Goal: Communication & Community: Share content

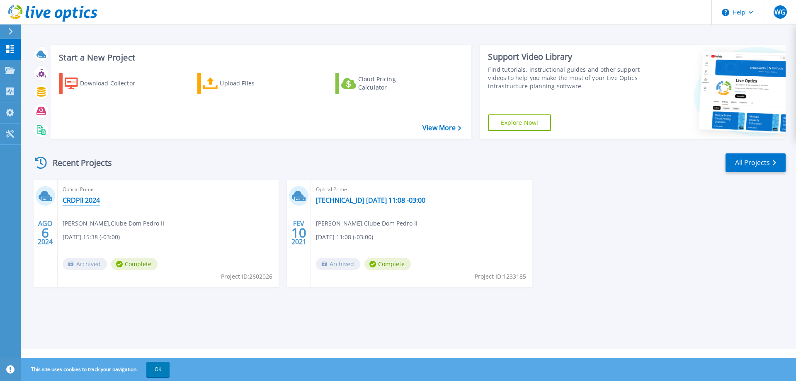
click at [83, 201] on link "CRDPII 2024" at bounding box center [81, 200] width 37 height 8
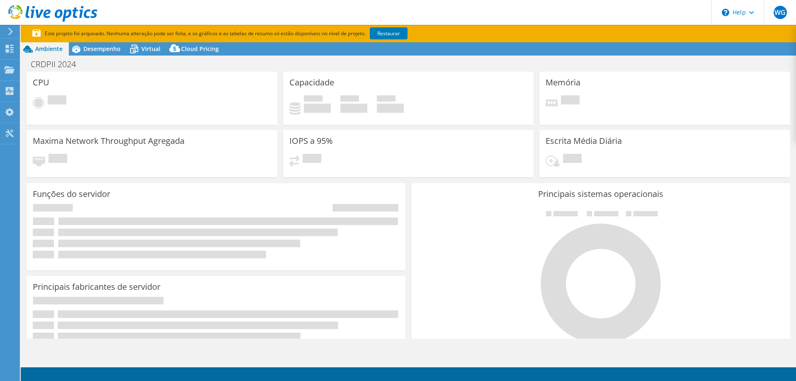
select select "SouthAmerica"
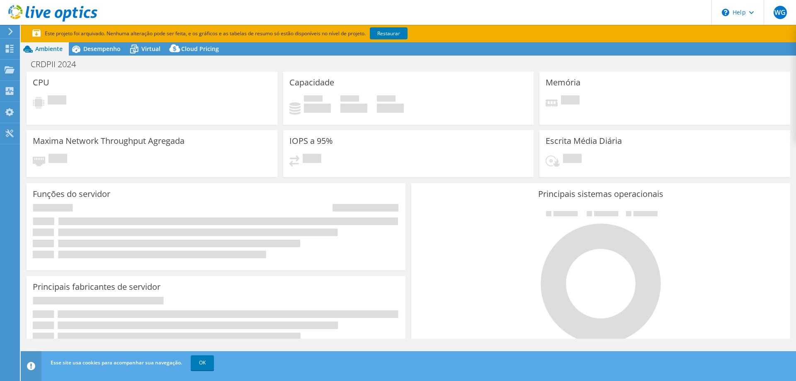
select select "BRL"
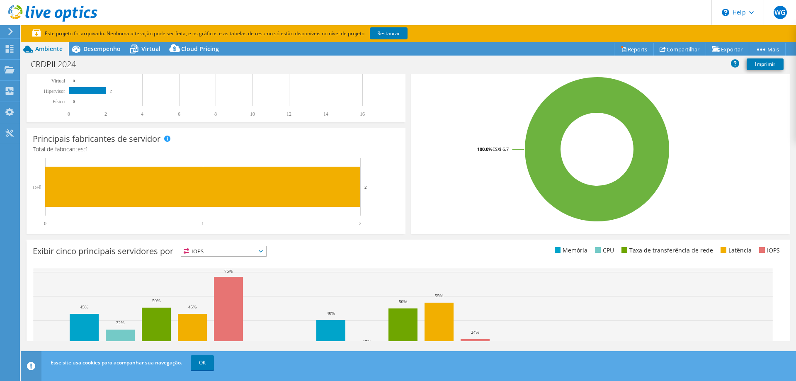
scroll to position [216, 0]
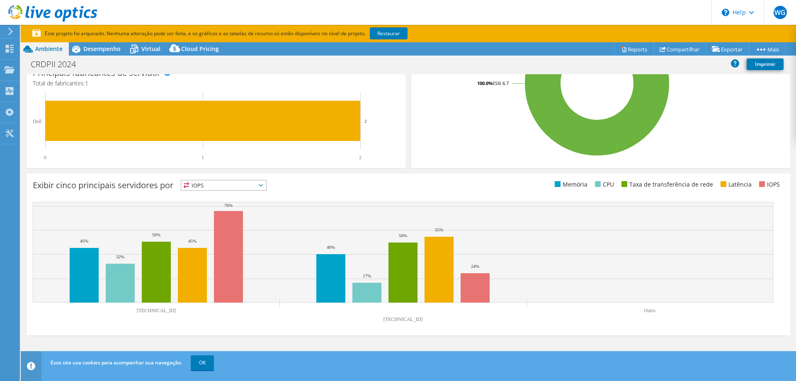
click at [263, 184] on icon at bounding box center [261, 185] width 4 height 2
click at [210, 207] on li "Memória" at bounding box center [223, 208] width 85 height 12
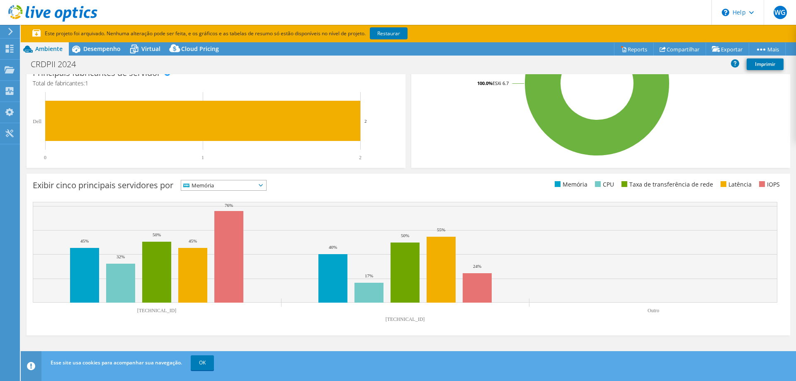
click at [263, 186] on icon at bounding box center [261, 185] width 4 height 2
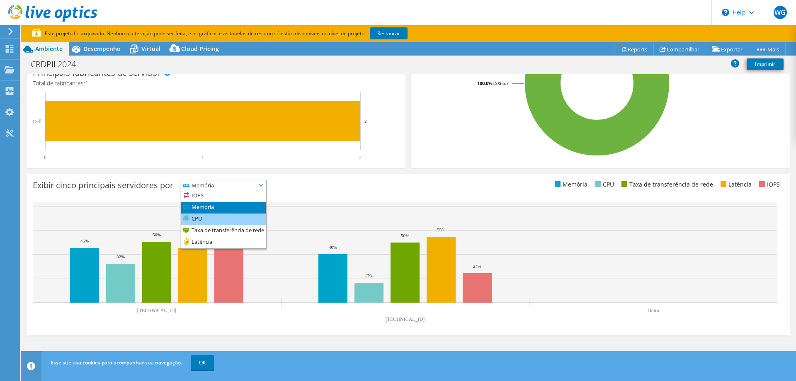
click at [219, 218] on li "CPU" at bounding box center [223, 220] width 85 height 12
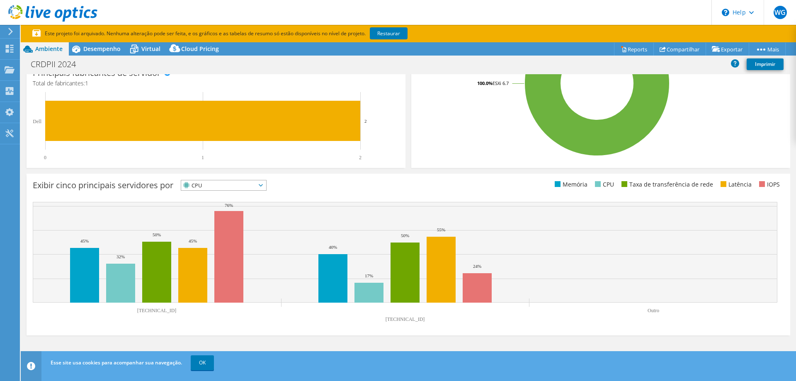
click at [263, 185] on icon at bounding box center [261, 185] width 4 height 2
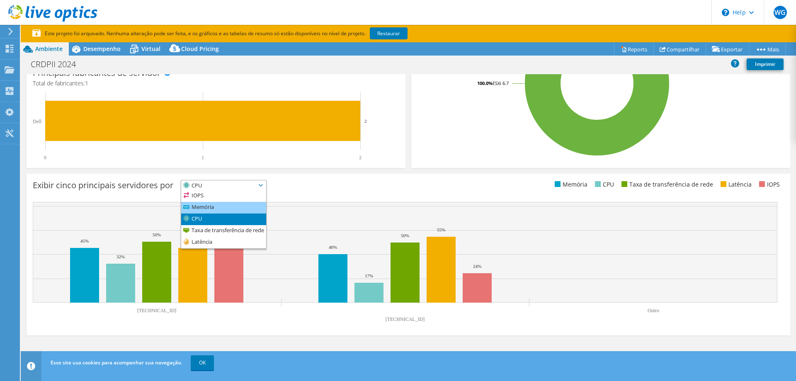
click at [227, 207] on li "Memória" at bounding box center [223, 208] width 85 height 12
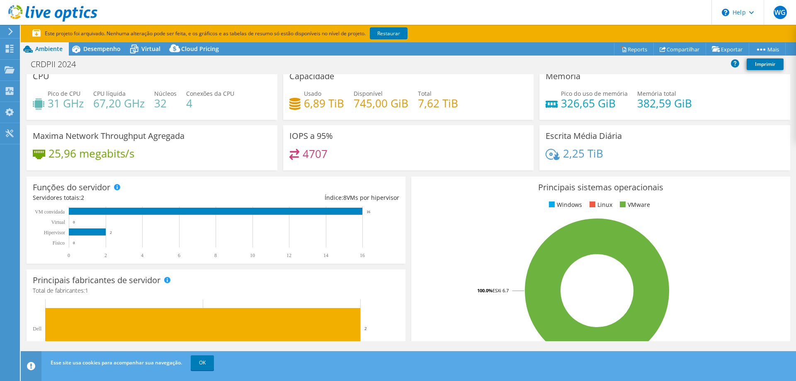
scroll to position [0, 0]
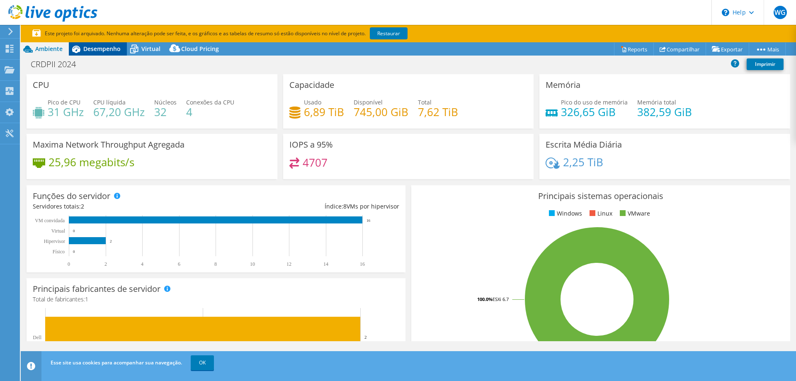
click at [104, 49] on span "Desempenho" at bounding box center [101, 49] width 37 height 8
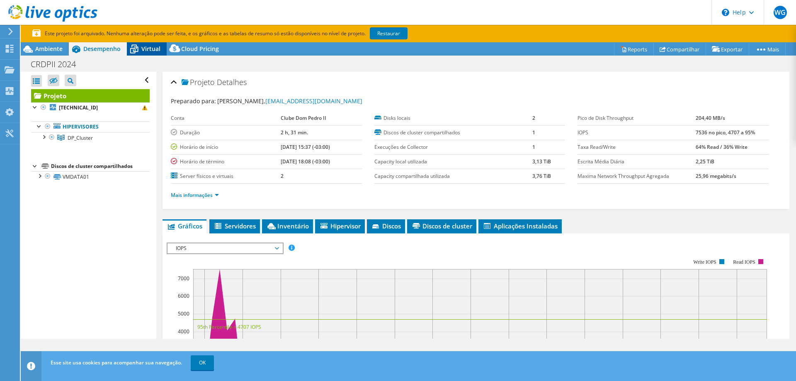
click at [156, 51] on span "Virtual" at bounding box center [150, 49] width 19 height 8
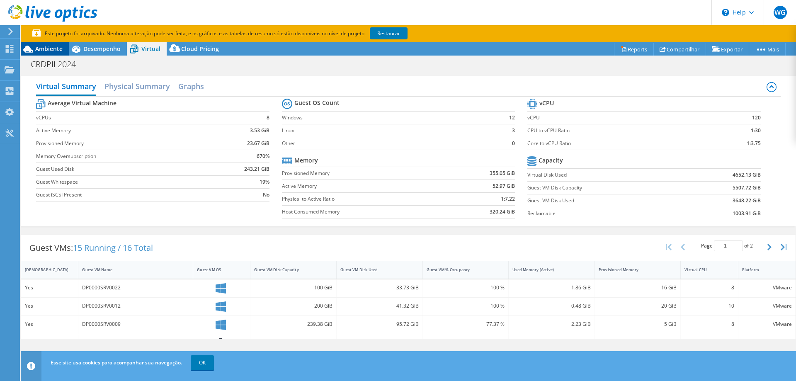
click at [41, 49] on span "Ambiente" at bounding box center [48, 49] width 27 height 8
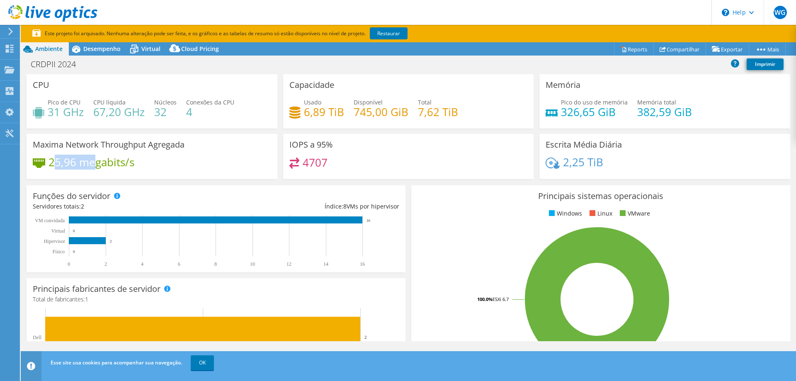
drag, startPoint x: 54, startPoint y: 162, endPoint x: 107, endPoint y: 163, distance: 52.7
click at [105, 163] on h4 "25,96 megabits/s" at bounding box center [92, 162] width 86 height 9
click at [122, 163] on h4 "25,96 megabits/s" at bounding box center [92, 162] width 86 height 9
drag, startPoint x: 140, startPoint y: 161, endPoint x: 50, endPoint y: 166, distance: 90.1
click at [50, 166] on div "25,96 megabits/s" at bounding box center [152, 166] width 239 height 17
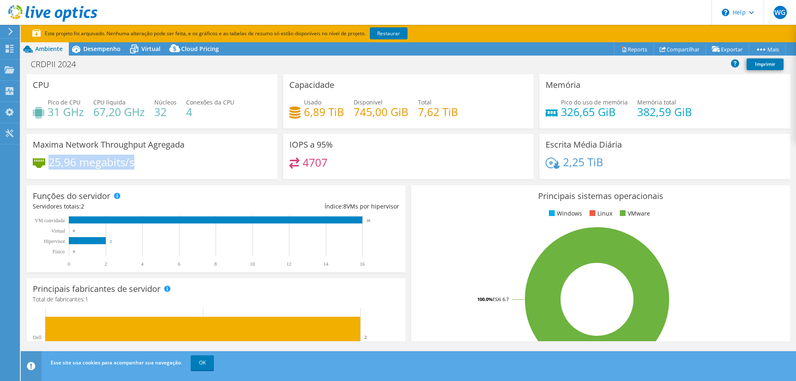
click at [80, 164] on h4 "25,96 megabits/s" at bounding box center [92, 162] width 86 height 9
click at [682, 48] on link "Compartilhar" at bounding box center [680, 49] width 53 height 13
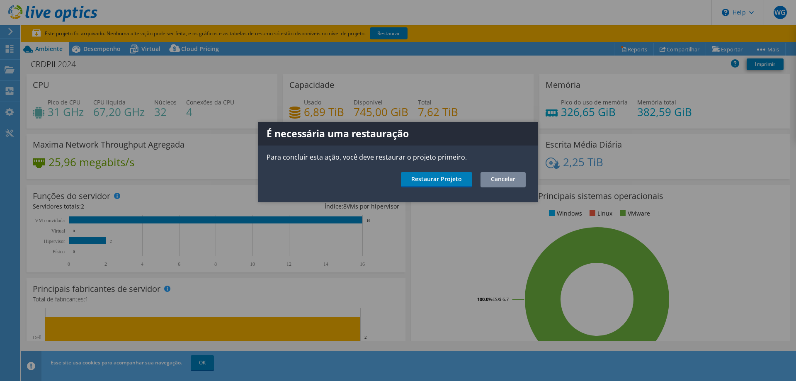
click at [511, 178] on link "Cancelar" at bounding box center [503, 179] width 45 height 15
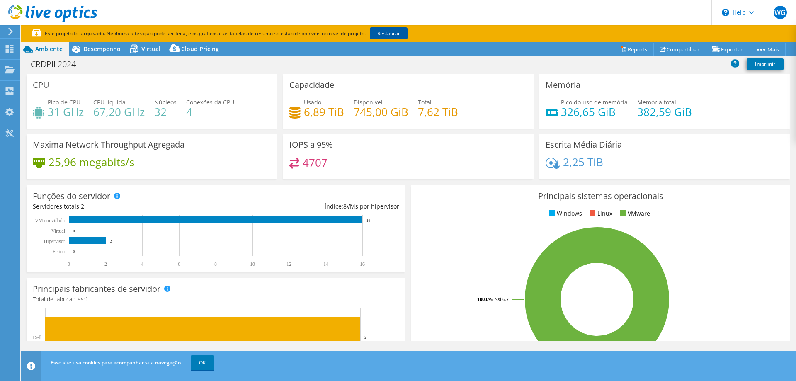
click at [401, 32] on link "Restaurar" at bounding box center [389, 33] width 38 height 12
click at [669, 53] on link "Compartilhar" at bounding box center [680, 49] width 53 height 13
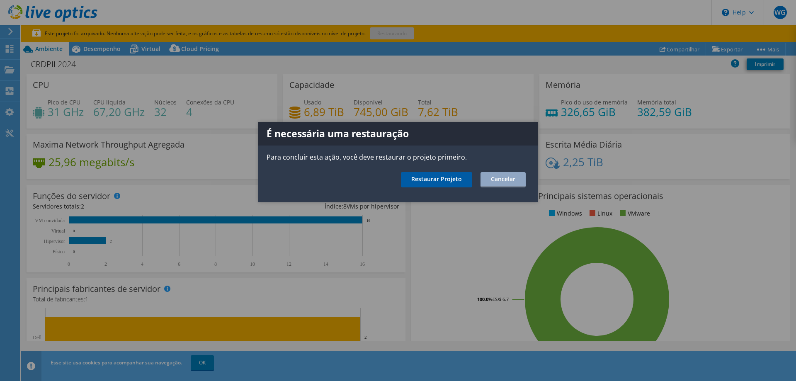
click at [460, 179] on link "Restaurar Projeto" at bounding box center [436, 179] width 71 height 15
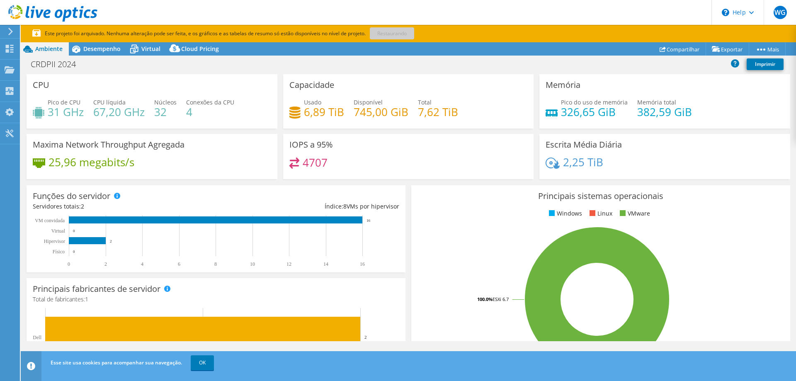
click at [39, 13] on icon at bounding box center [52, 13] width 89 height 17
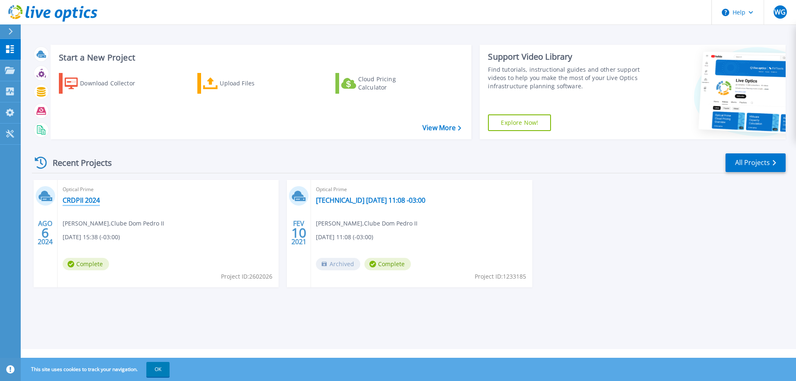
click at [83, 202] on link "CRDPII 2024" at bounding box center [81, 200] width 37 height 8
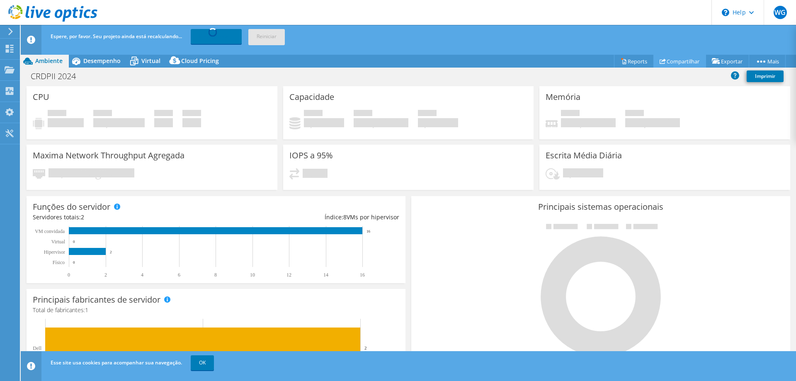
click at [680, 63] on link "Compartilhar" at bounding box center [680, 61] width 53 height 13
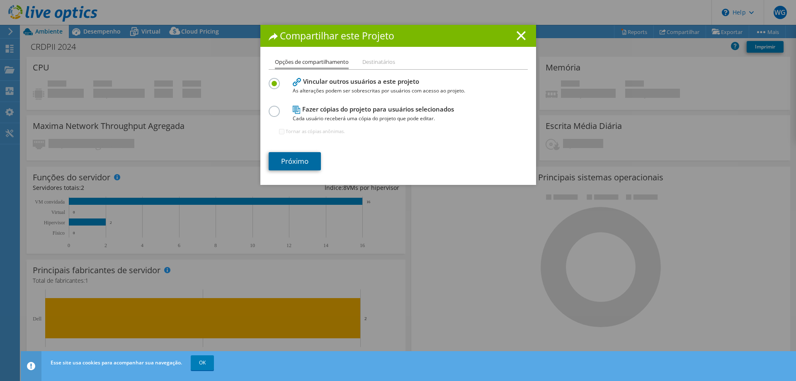
click at [294, 161] on link "Próximo" at bounding box center [295, 161] width 52 height 18
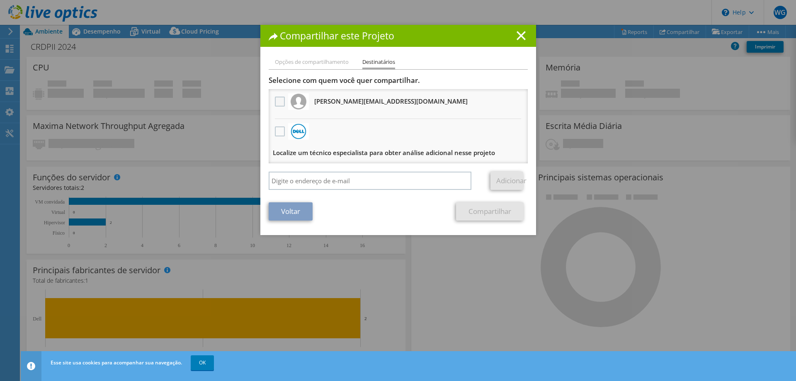
click at [280, 100] on label at bounding box center [281, 102] width 12 height 10
click at [0, 0] on input "checkbox" at bounding box center [0, 0] width 0 height 0
click at [487, 212] on link "Compartilhar" at bounding box center [490, 211] width 68 height 18
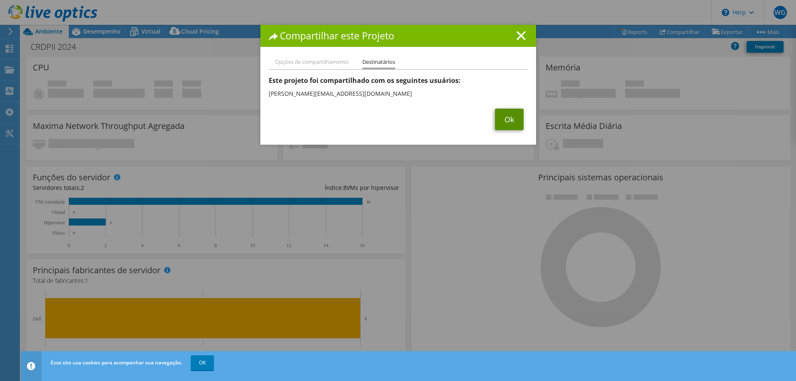
click at [515, 123] on link "Ok" at bounding box center [509, 120] width 29 height 22
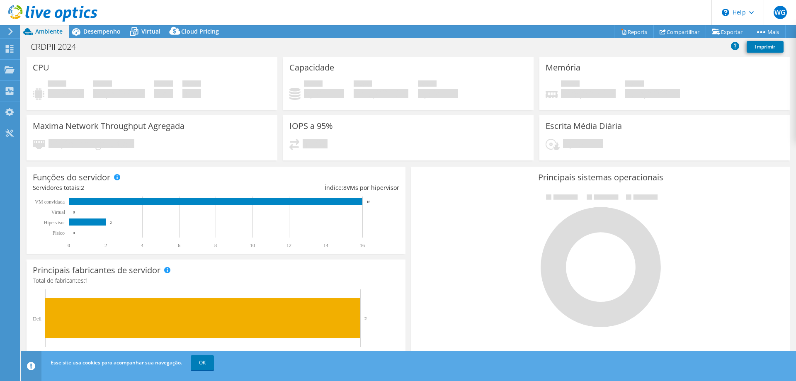
click at [42, 12] on use at bounding box center [52, 13] width 89 height 17
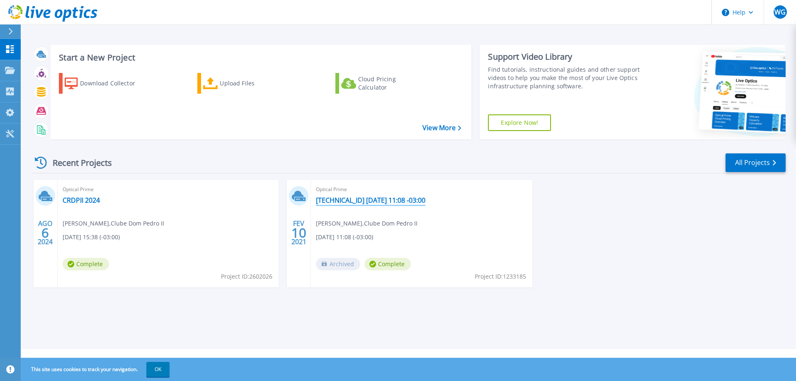
click at [377, 199] on link "[TECHNICAL_ID] [DATE] 11:08 -03:00" at bounding box center [371, 200] width 110 height 8
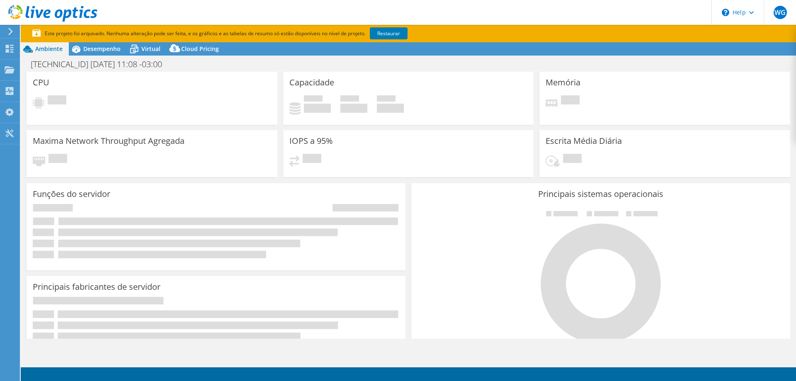
select select "USD"
select select "SouthAmerica"
select select "BRL"
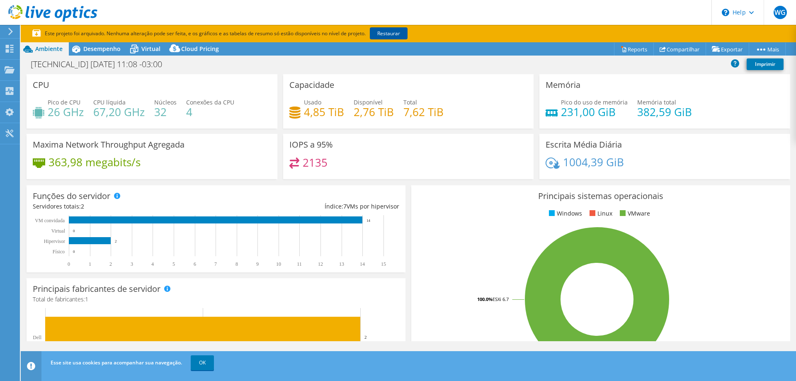
click at [386, 34] on link "Restaurar" at bounding box center [389, 33] width 38 height 12
click at [51, 14] on icon at bounding box center [52, 13] width 89 height 17
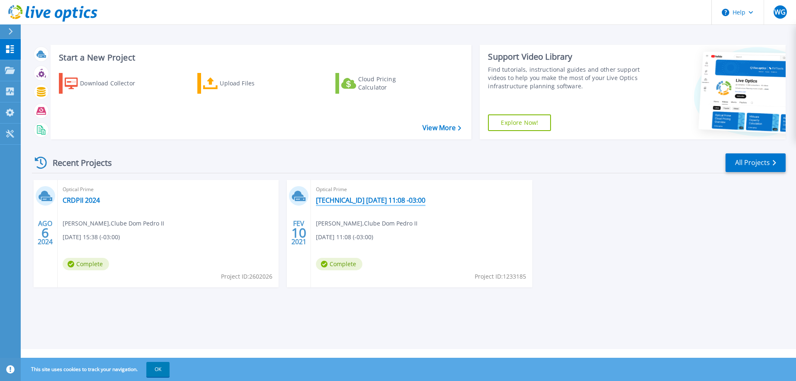
click at [399, 196] on link "[TECHNICAL_ID] [DATE] 11:08 -03:00" at bounding box center [371, 200] width 110 height 8
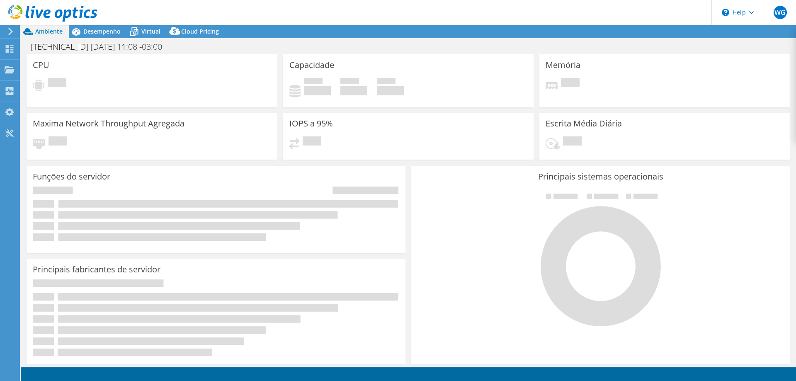
select select "SouthAmerica"
select select "BRL"
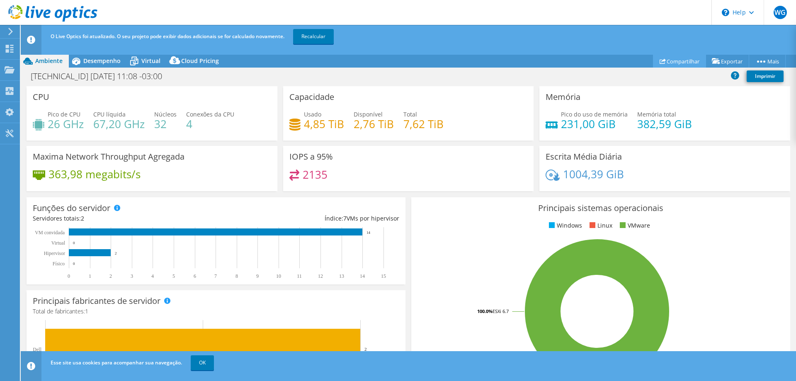
click at [670, 62] on link "Compartilhar" at bounding box center [679, 61] width 53 height 13
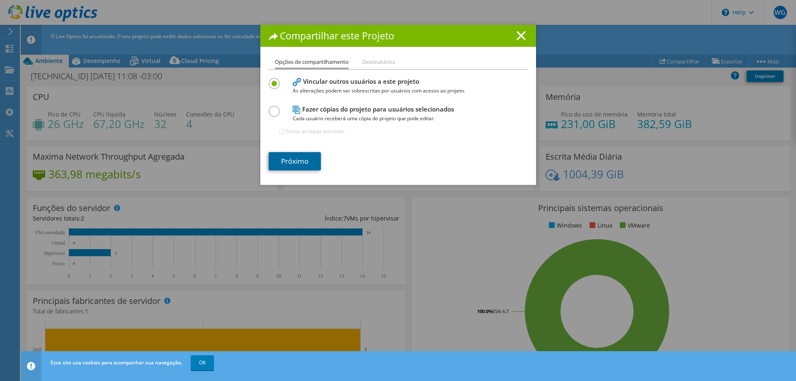
click at [304, 160] on link "Próximo" at bounding box center [295, 161] width 52 height 18
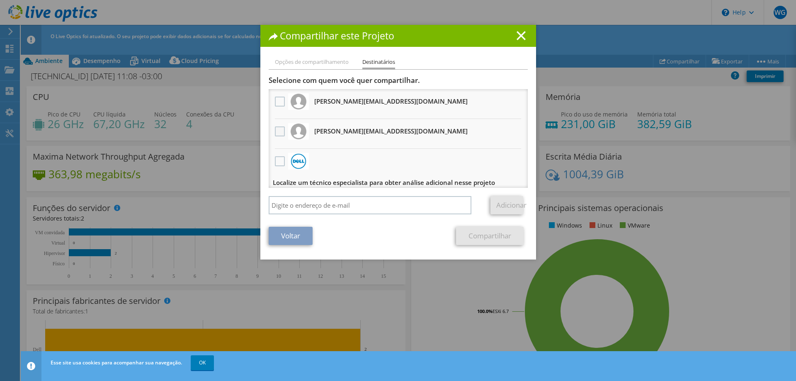
click at [278, 131] on label at bounding box center [281, 132] width 12 height 10
click at [0, 0] on input "checkbox" at bounding box center [0, 0] width 0 height 0
click at [484, 236] on link "Compartilhar" at bounding box center [490, 236] width 68 height 18
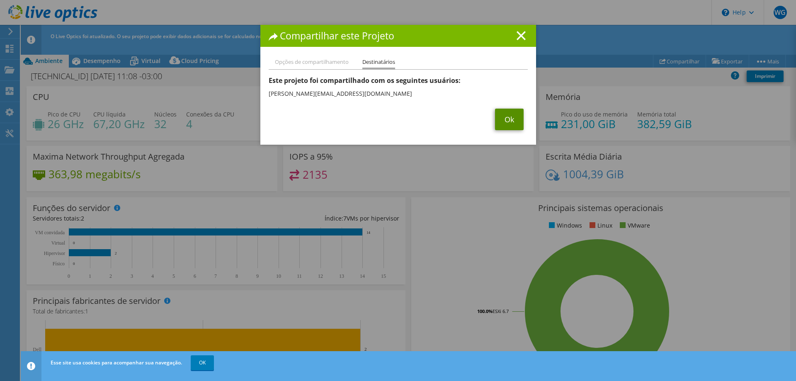
click at [503, 119] on link "Ok" at bounding box center [509, 120] width 29 height 22
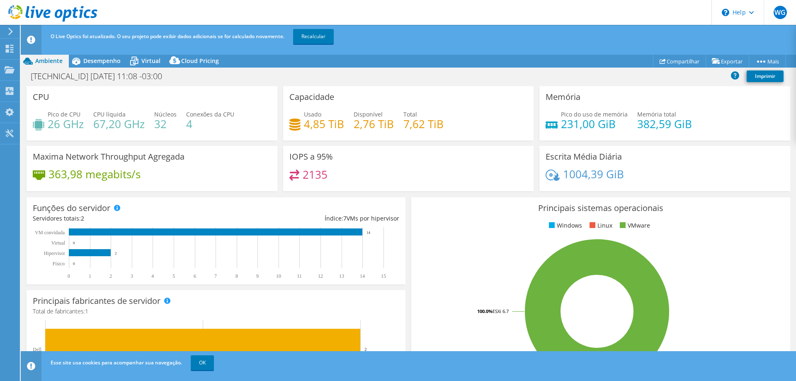
click at [63, 18] on icon at bounding box center [52, 13] width 89 height 17
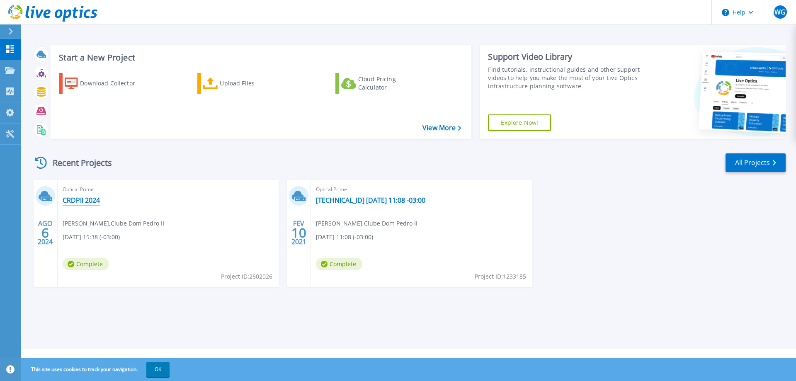
click at [88, 200] on link "CRDPII 2024" at bounding box center [81, 200] width 37 height 8
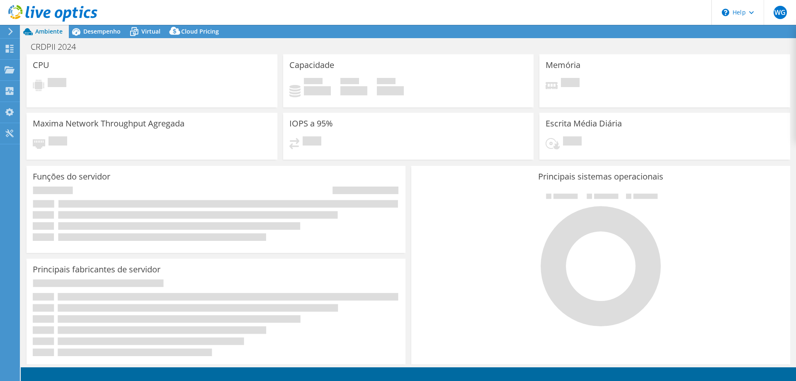
select select "SouthAmerica"
select select "USD"
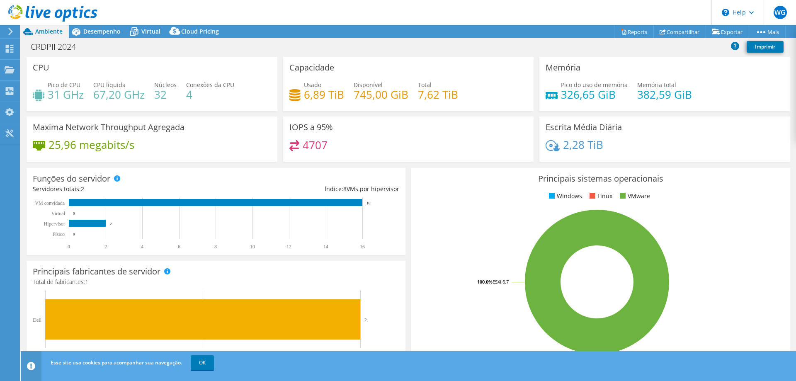
click at [84, 14] on use at bounding box center [52, 13] width 89 height 17
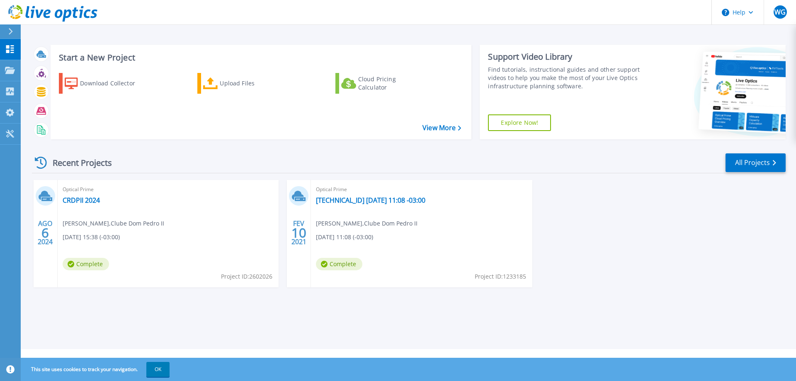
click at [274, 194] on span "Optical Prime" at bounding box center [168, 189] width 211 height 9
click at [342, 198] on link "192.168.1.15 2021-02-10 11:08 -03:00" at bounding box center [371, 200] width 110 height 8
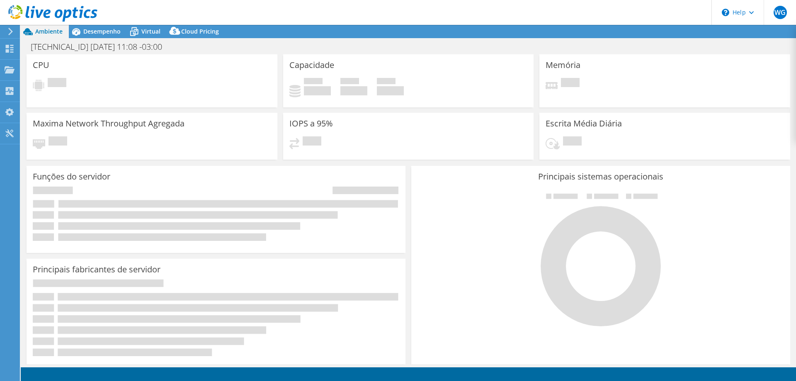
select select "SouthAmerica"
select select "USD"
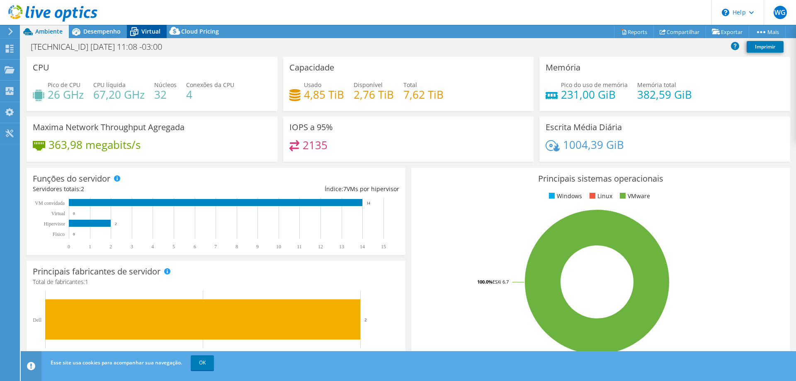
click at [135, 30] on icon at bounding box center [134, 31] width 15 height 15
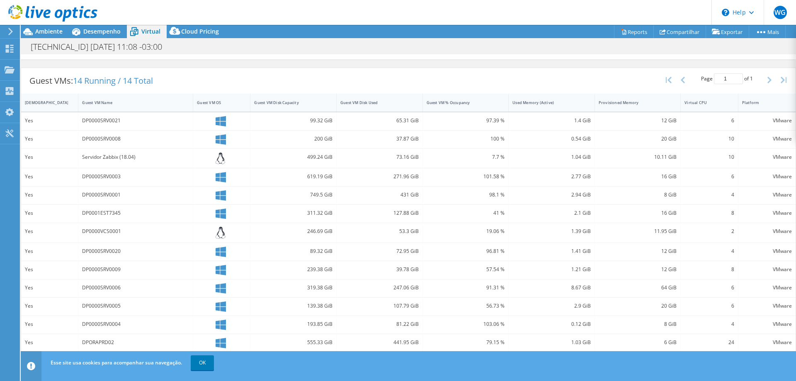
scroll to position [160, 0]
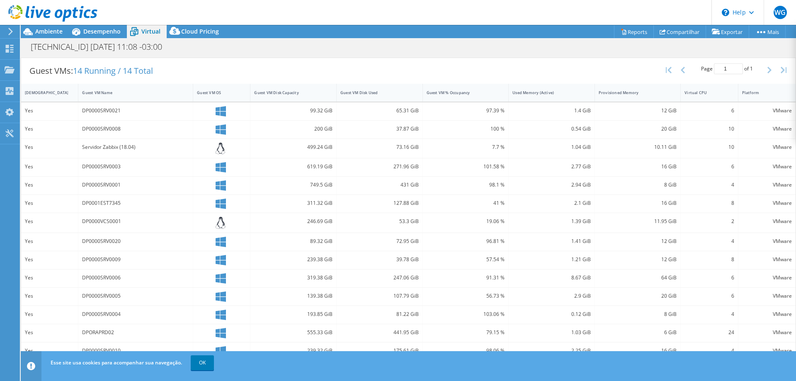
click at [89, 335] on div "DPORAPRD02" at bounding box center [135, 332] width 107 height 9
click at [102, 330] on div "DPORAPRD02" at bounding box center [135, 332] width 107 height 9
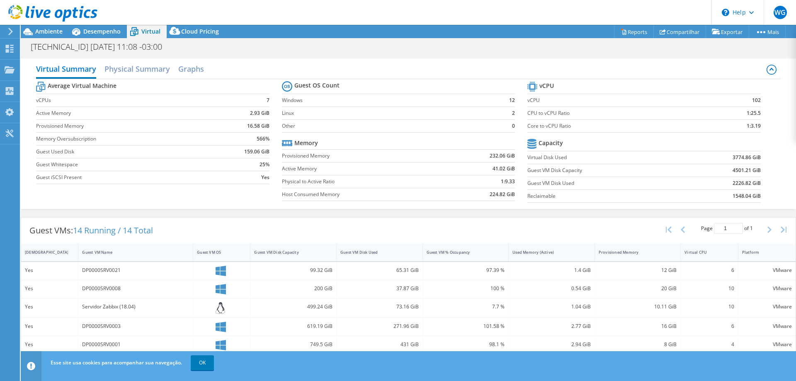
click at [34, 9] on icon at bounding box center [52, 13] width 89 height 17
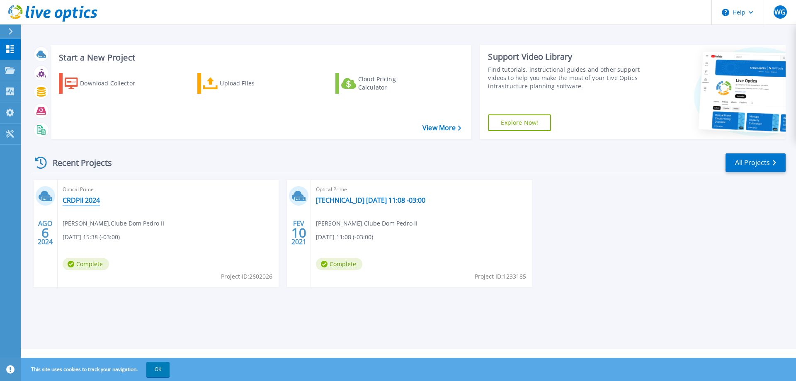
click at [83, 200] on link "CRDPII 2024" at bounding box center [81, 200] width 37 height 8
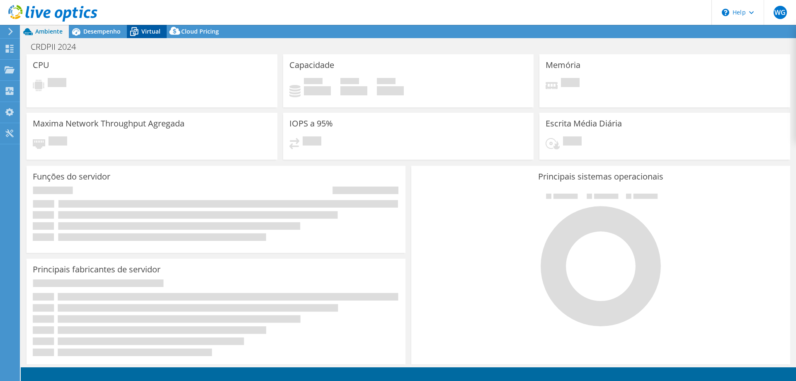
select select "SouthAmerica"
select select "USD"
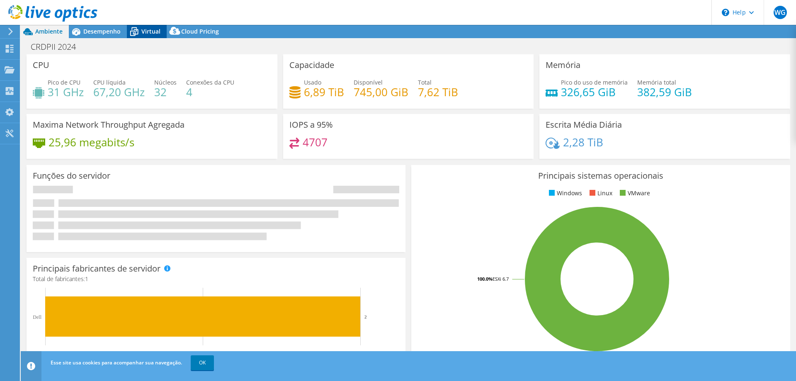
click at [144, 30] on span "Virtual" at bounding box center [150, 31] width 19 height 8
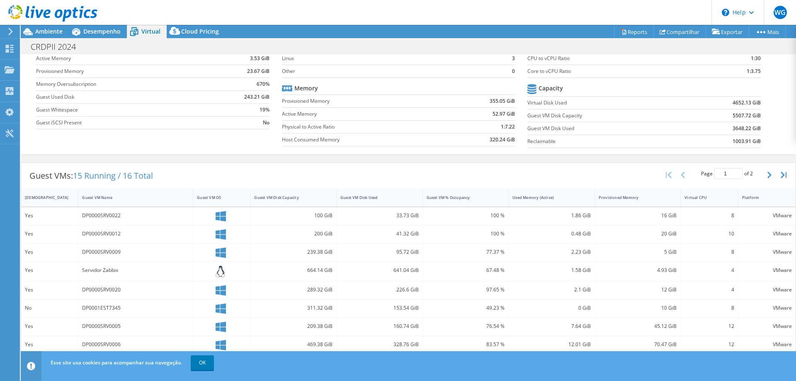
scroll to position [179, 0]
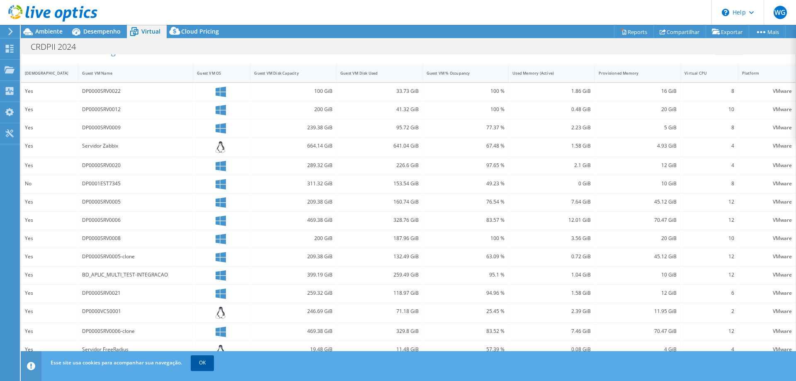
click at [202, 367] on link "OK" at bounding box center [202, 363] width 23 height 15
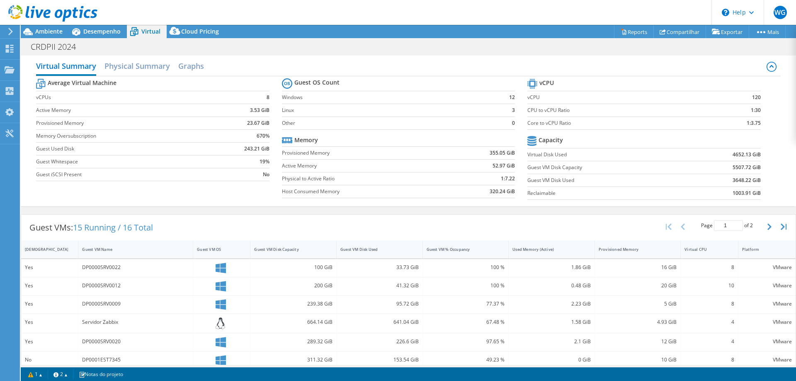
scroll to position [0, 0]
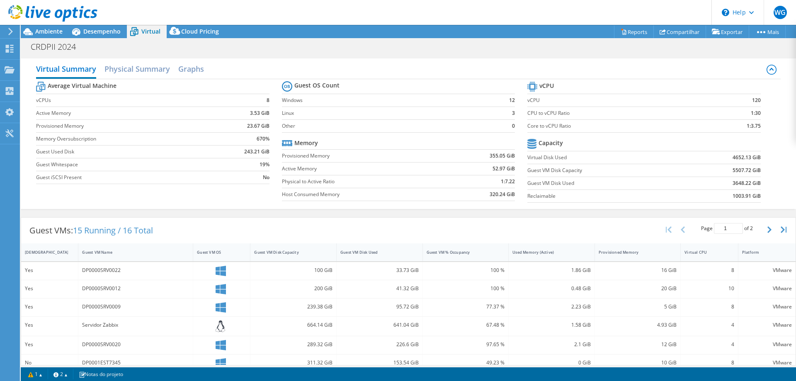
click at [328, 66] on div "Virtual Summary Physical Summary Graphs" at bounding box center [408, 70] width 745 height 19
click at [67, 10] on icon at bounding box center [52, 13] width 89 height 17
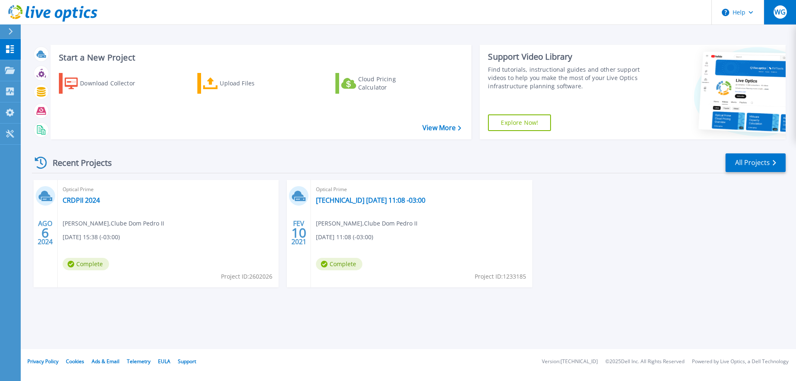
click at [786, 9] on span "WG" at bounding box center [780, 12] width 11 height 7
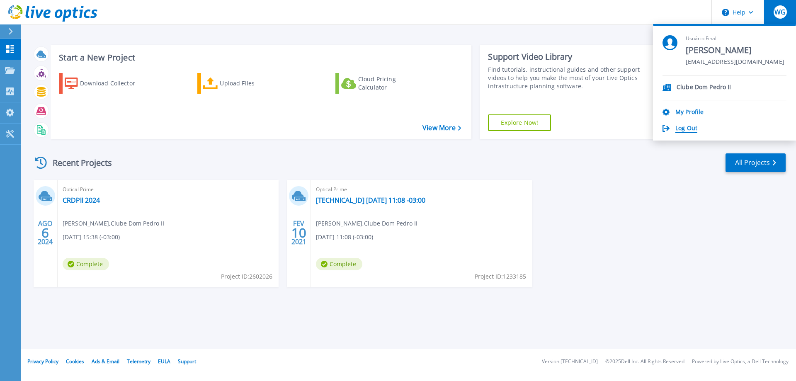
click at [692, 128] on link "Log Out" at bounding box center [687, 129] width 22 height 8
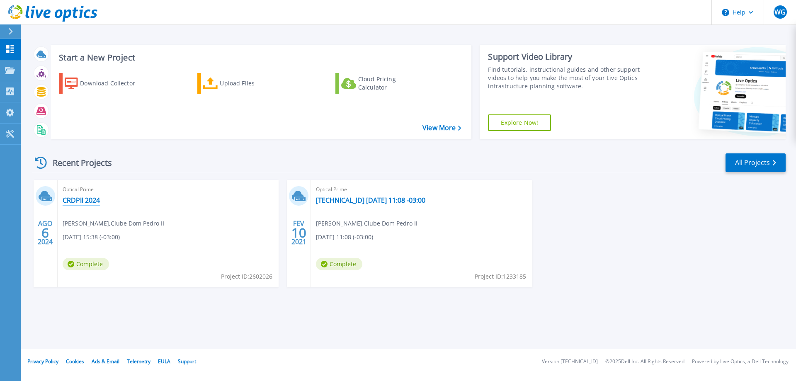
click at [75, 200] on link "CRDPII 2024" at bounding box center [81, 200] width 37 height 8
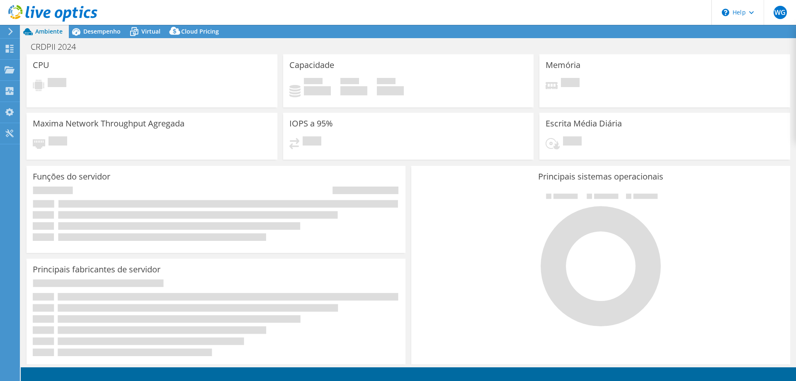
select select "USD"
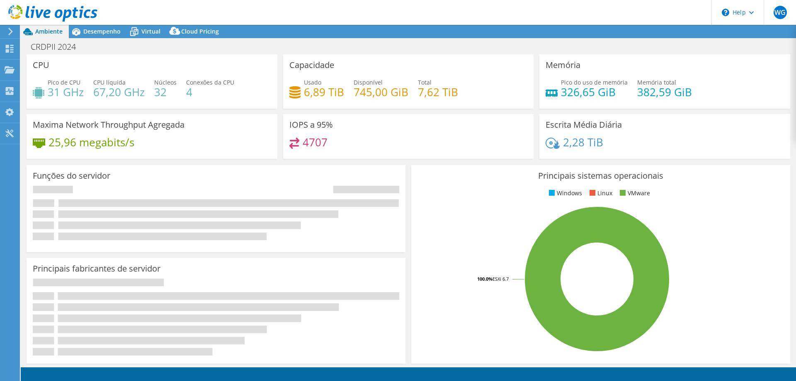
select select "SouthAmerica"
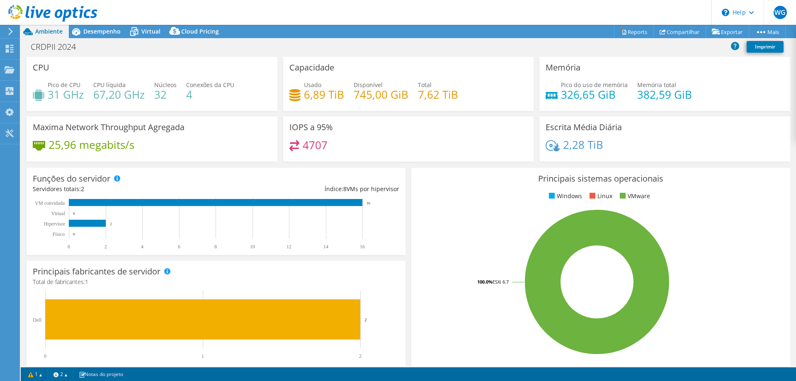
click at [675, 23] on header "WG Usuário Final Warllintan Gonzaga warllintan@clubedompedroii.com.br Clube Dom…" at bounding box center [398, 12] width 796 height 25
click at [666, 32] on link "Compartilhar" at bounding box center [680, 31] width 53 height 13
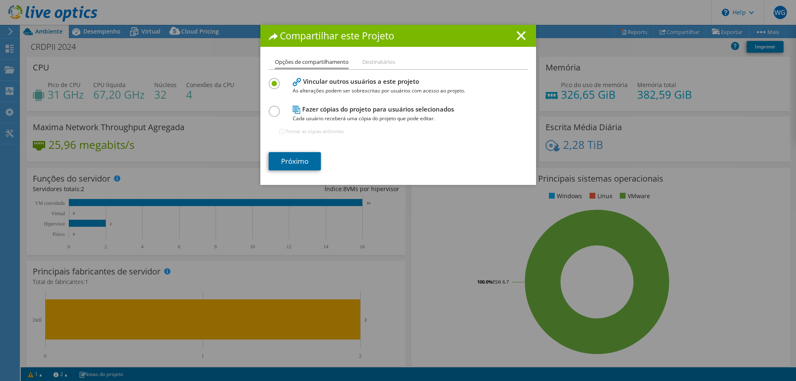
click at [300, 158] on link "Próximo" at bounding box center [295, 161] width 52 height 18
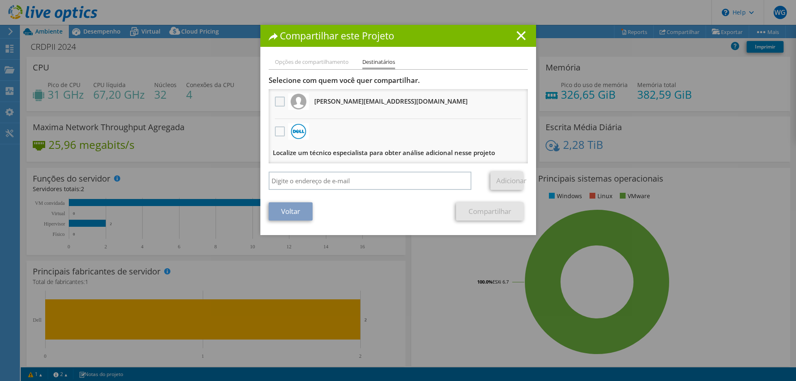
click at [275, 100] on label at bounding box center [281, 102] width 12 height 10
click at [0, 0] on input "checkbox" at bounding box center [0, 0] width 0 height 0
drag, startPoint x: 359, startPoint y: 102, endPoint x: 411, endPoint y: 102, distance: 52.3
click at [398, 102] on h3 "guilherme.silva@clubedompedroii.com.br Receberá uma cópia anônima" at bounding box center [390, 101] width 153 height 13
click at [411, 102] on h3 "guilherme.silva@clubedompedroii.com.br Receberá uma cópia anônima" at bounding box center [390, 101] width 153 height 13
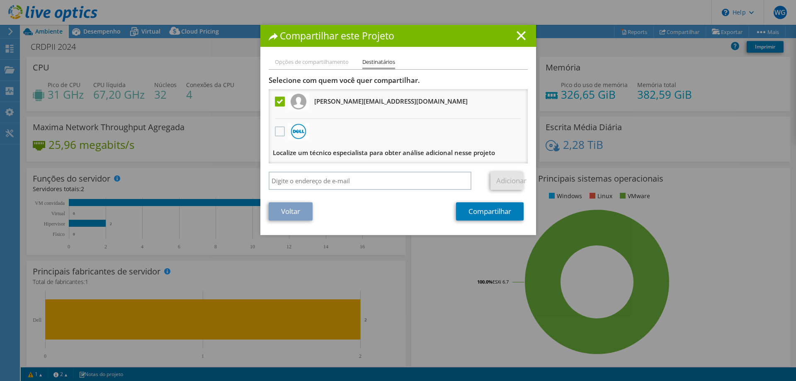
click at [334, 104] on h3 "guilherme.silva@clubedompedroii.com.br Receberá uma cópia anônima" at bounding box center [390, 101] width 153 height 13
click at [276, 98] on label at bounding box center [281, 102] width 12 height 10
click at [0, 0] on input "checkbox" at bounding box center [0, 0] width 0 height 0
click at [323, 100] on h3 "guilherme.silva@clubedompedroii.com.br Receberá uma cópia anônima" at bounding box center [390, 101] width 153 height 13
click at [295, 62] on li "Opções de compartilhamento" at bounding box center [312, 62] width 74 height 10
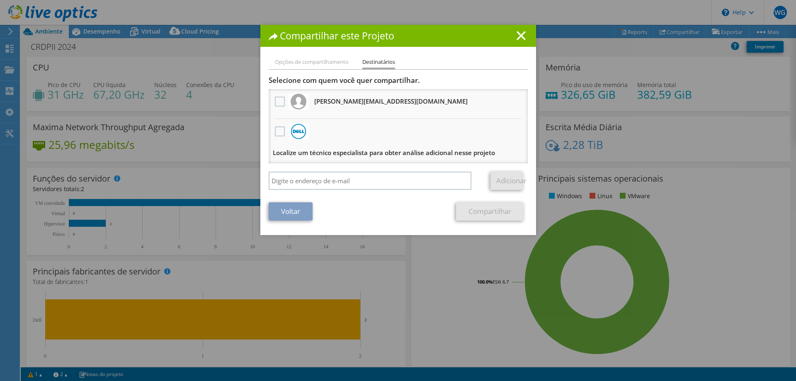
click at [325, 64] on li "Opções de compartilhamento" at bounding box center [312, 62] width 74 height 10
click at [278, 101] on label at bounding box center [281, 102] width 12 height 10
click at [0, 0] on input "checkbox" at bounding box center [0, 0] width 0 height 0
click at [507, 179] on link "Adicionar" at bounding box center [507, 181] width 33 height 18
click at [489, 212] on link "Compartilhar" at bounding box center [490, 211] width 68 height 18
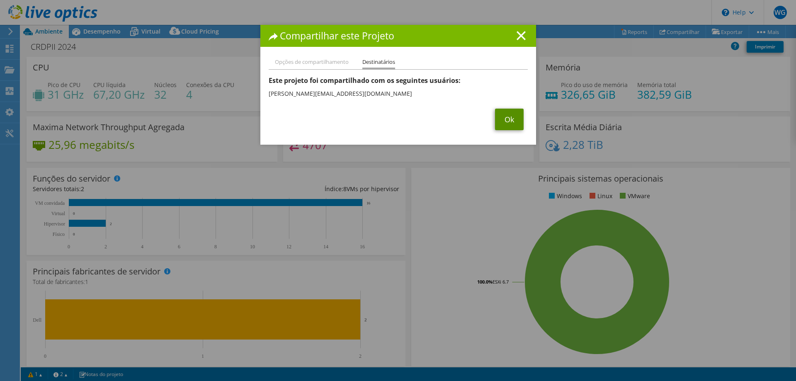
click at [504, 120] on link "Ok" at bounding box center [509, 120] width 29 height 22
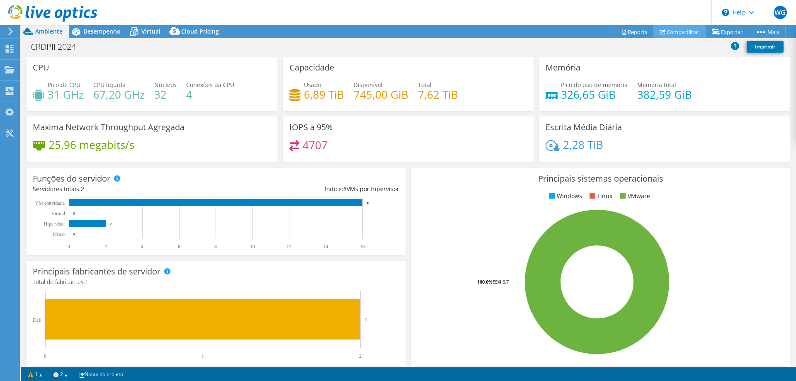
click at [664, 34] on link "Compartilhar" at bounding box center [680, 31] width 53 height 13
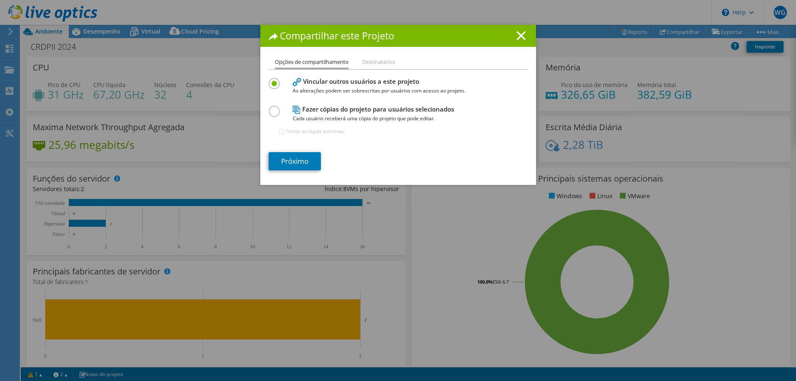
click at [378, 62] on li "Destinatários" at bounding box center [379, 62] width 33 height 10
click at [301, 159] on link "Próximo" at bounding box center [295, 161] width 52 height 18
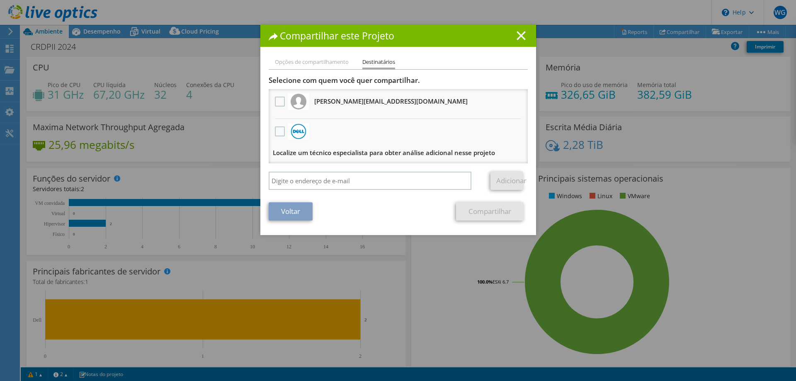
click at [521, 38] on icon at bounding box center [521, 35] width 9 height 9
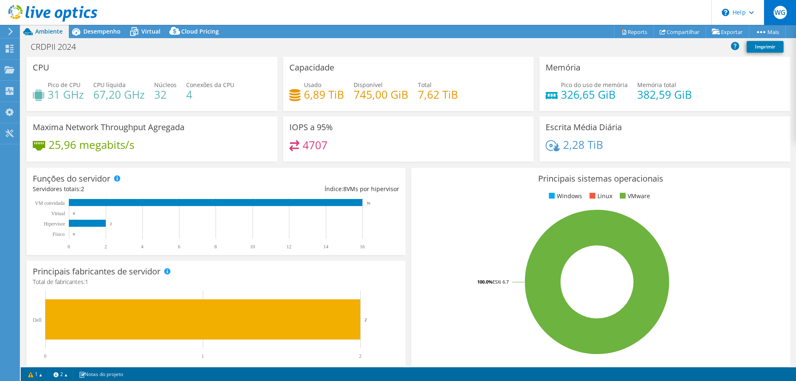
click at [787, 11] on div "WG" at bounding box center [780, 12] width 32 height 25
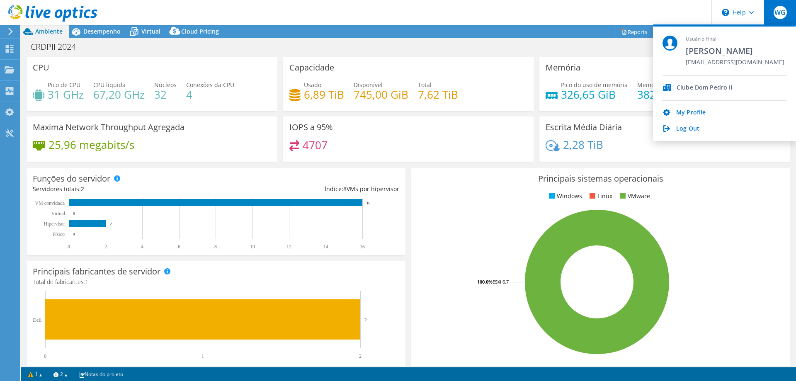
click at [679, 86] on div "Clube Dom Pedro II" at bounding box center [705, 88] width 56 height 8
click at [720, 87] on div "Clube Dom Pedro II" at bounding box center [705, 88] width 56 height 8
click at [699, 88] on div "Clube Dom Pedro II" at bounding box center [705, 88] width 56 height 8
click at [698, 78] on div "Clube Dom Pedro II" at bounding box center [725, 88] width 124 height 25
click at [697, 85] on div "Clube Dom Pedro II" at bounding box center [705, 88] width 56 height 8
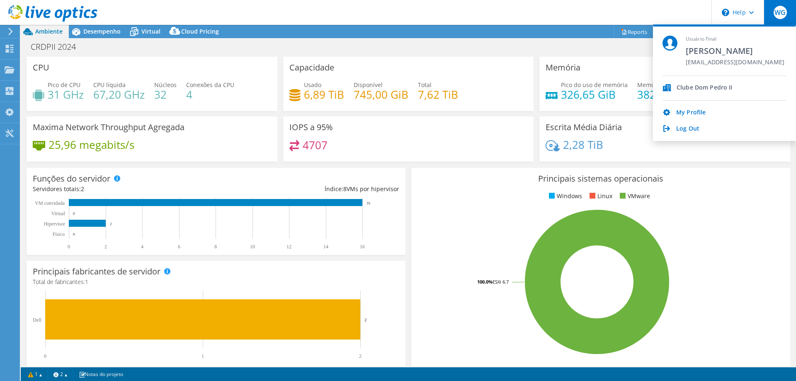
click at [697, 86] on div "Clube Dom Pedro II" at bounding box center [705, 88] width 56 height 8
click at [696, 87] on div "Clube Dom Pedro II" at bounding box center [705, 88] width 56 height 8
click at [695, 69] on div "Usuário Final Warllintan Gonzaga warllintan@clubedompedroii.com.br" at bounding box center [735, 56] width 99 height 40
click at [700, 90] on div "Clube Dom Pedro II" at bounding box center [705, 88] width 56 height 8
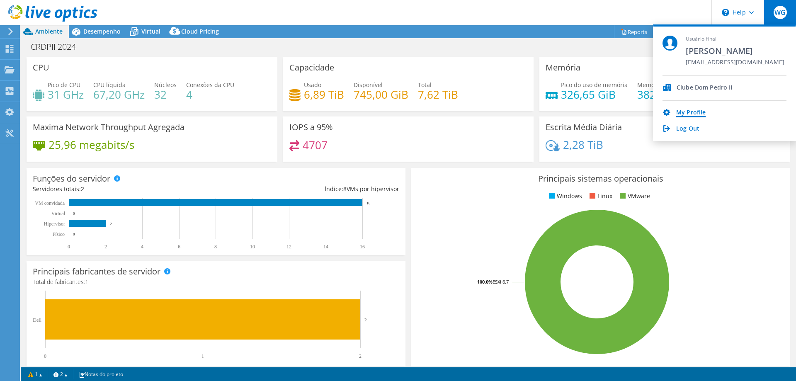
click at [698, 109] on link "My Profile" at bounding box center [691, 113] width 29 height 8
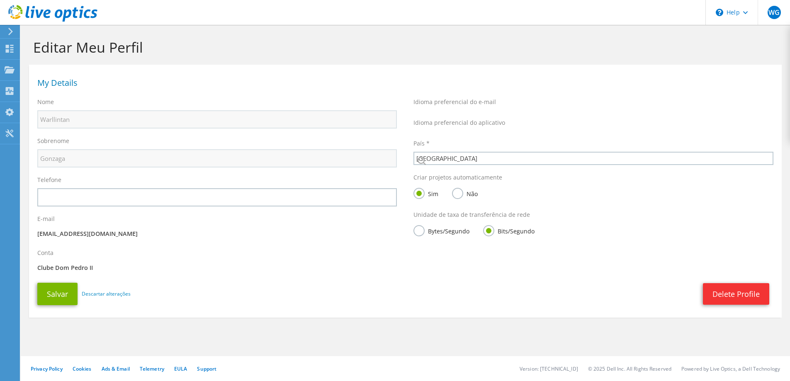
select select "30"
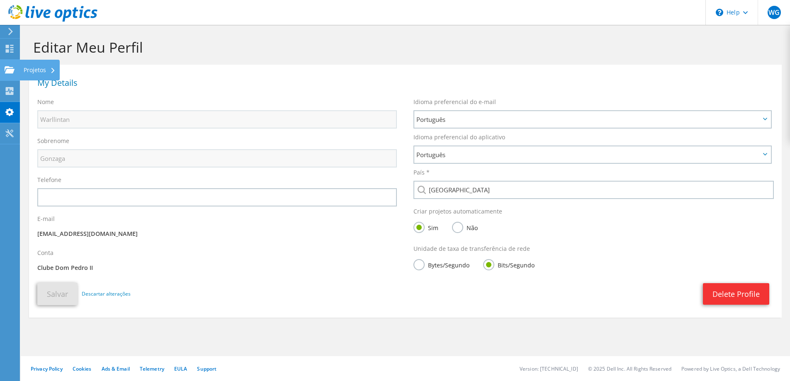
click at [47, 66] on div "Projetos" at bounding box center [39, 70] width 40 height 21
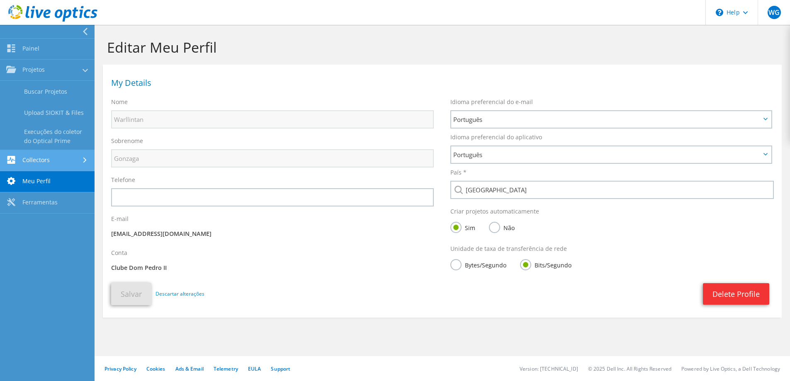
click at [31, 157] on link "Collectors" at bounding box center [47, 160] width 95 height 21
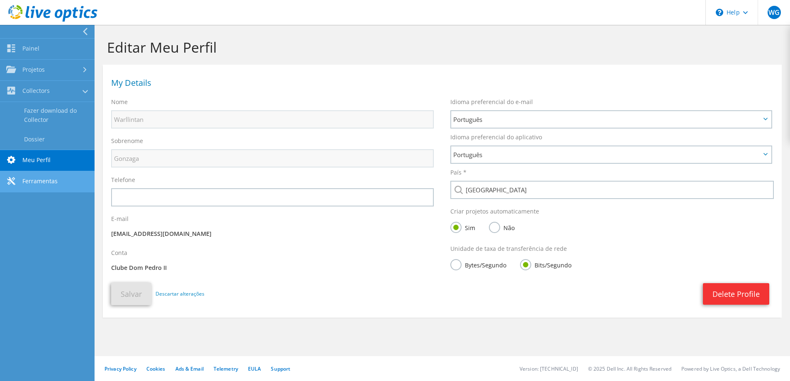
click at [45, 181] on link "Ferramentas" at bounding box center [47, 181] width 95 height 21
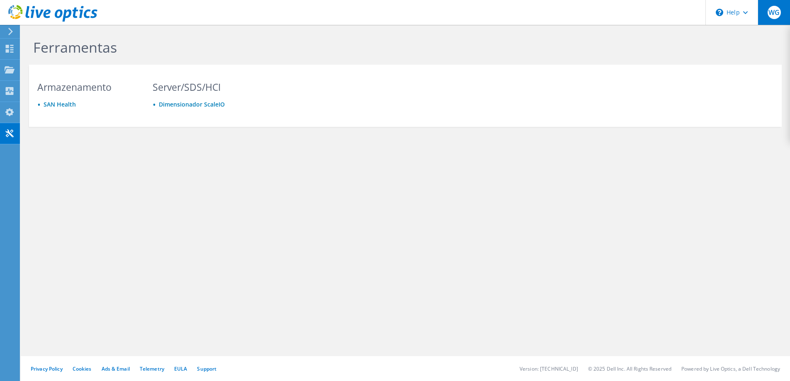
click at [768, 8] on div "WG" at bounding box center [774, 12] width 32 height 25
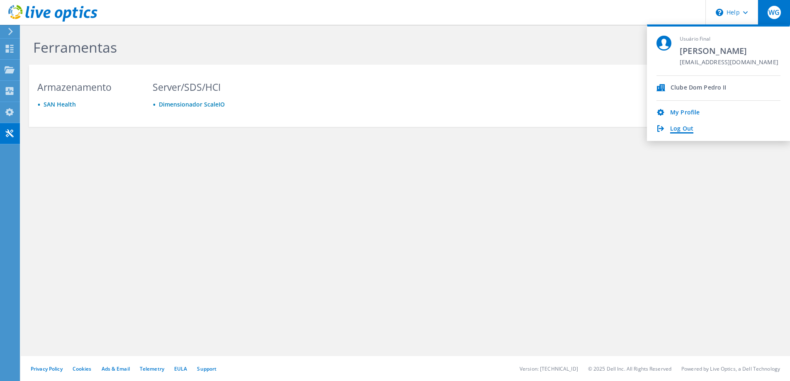
click at [684, 129] on link "Log Out" at bounding box center [681, 129] width 23 height 8
